Goal: Use online tool/utility: Utilize a website feature to perform a specific function

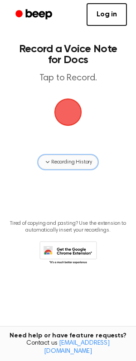
click at [62, 159] on span "Recording History" at bounding box center [71, 162] width 41 height 8
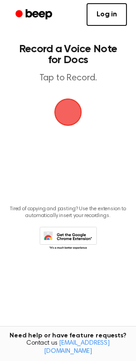
click at [69, 113] on span "button" at bounding box center [68, 112] width 50 height 50
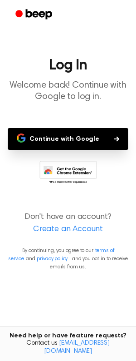
click at [76, 136] on button "Continue with Google" at bounding box center [68, 139] width 121 height 22
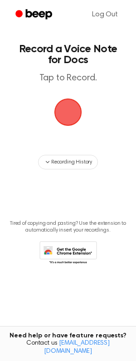
click at [128, 89] on main "Record a Voice Note for Docs Tap to Record. Recording History Tired of copying …" at bounding box center [68, 166] width 136 height 332
click at [128, 94] on main "Record a Voice Note for Docs Tap to Record. Recording History Tired of copying …" at bounding box center [68, 166] width 136 height 332
click at [65, 112] on span "button" at bounding box center [68, 112] width 51 height 51
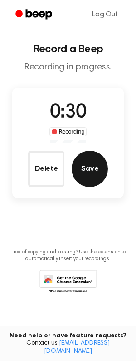
click at [89, 177] on button "Save" at bounding box center [90, 169] width 36 height 36
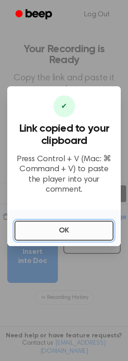
click at [63, 231] on button "OK" at bounding box center [64, 231] width 99 height 20
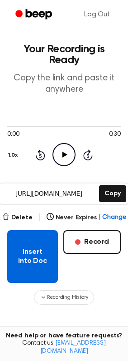
click at [43, 254] on button "Insert into Doc" at bounding box center [32, 256] width 51 height 53
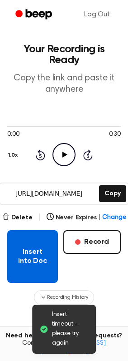
click at [21, 250] on button "Insert into Doc" at bounding box center [32, 256] width 51 height 53
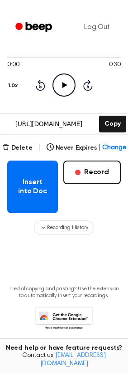
scroll to position [57, 0]
